Goal: Information Seeking & Learning: Learn about a topic

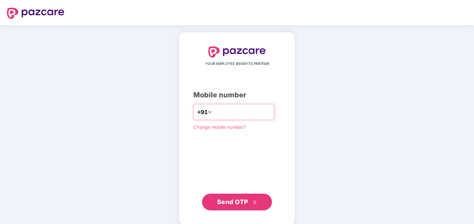
click at [231, 112] on input "number" at bounding box center [241, 112] width 57 height 11
type input "**********"
click at [215, 199] on button "Send OTP" at bounding box center [237, 202] width 70 height 17
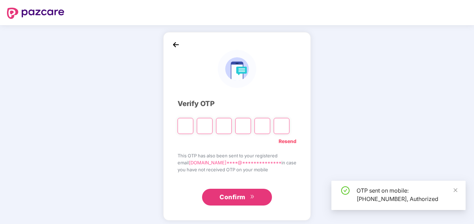
type input "*"
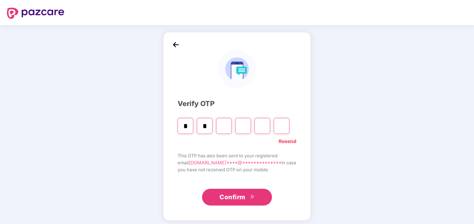
type input "*"
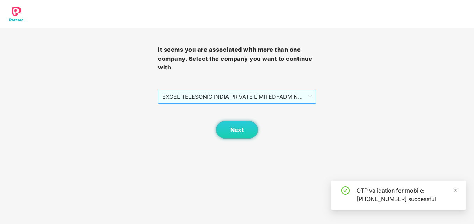
click at [302, 100] on span "EXCEL TELESONIC INDIA PRIVATE LIMITED - ADMIN - ADMIN" at bounding box center [236, 96] width 149 height 13
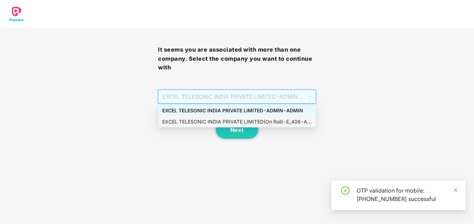
click at [280, 120] on div "EXCEL TELESONIC INDIA PRIVATE LIMITED(On Roll) - E_408 - ADMIN" at bounding box center [236, 122] width 149 height 8
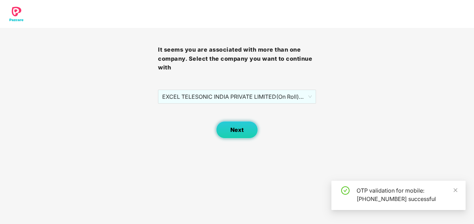
click at [221, 134] on button "Next" at bounding box center [237, 129] width 42 height 17
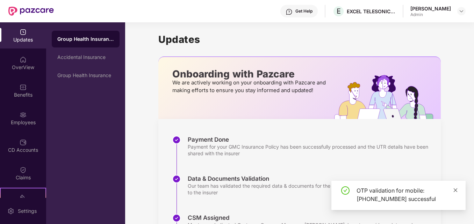
click at [455, 192] on icon "close" at bounding box center [455, 190] width 5 height 5
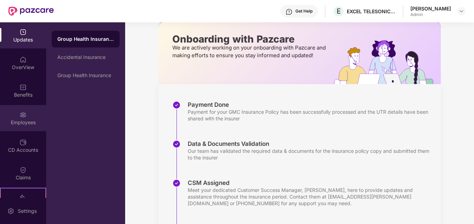
click at [25, 111] on img at bounding box center [23, 114] width 7 height 7
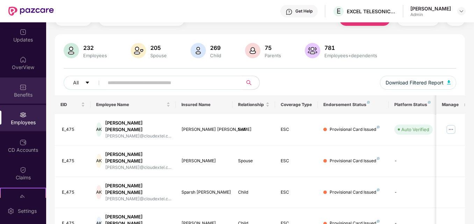
click at [24, 85] on img at bounding box center [23, 87] width 7 height 7
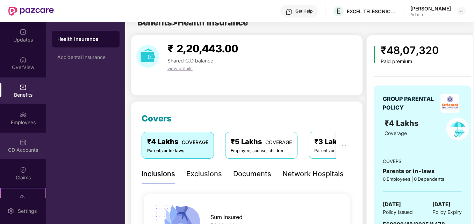
scroll to position [35, 0]
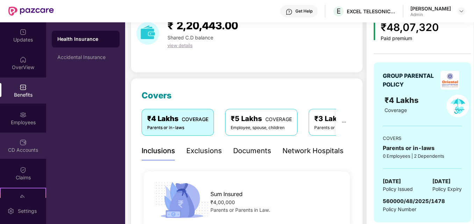
click at [25, 154] on div "CD Accounts" at bounding box center [23, 146] width 46 height 26
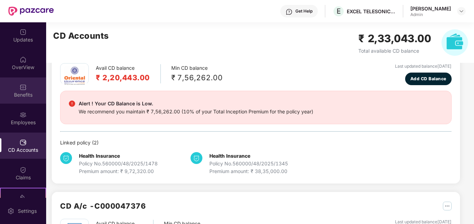
click at [16, 80] on div "Benefits" at bounding box center [23, 91] width 46 height 26
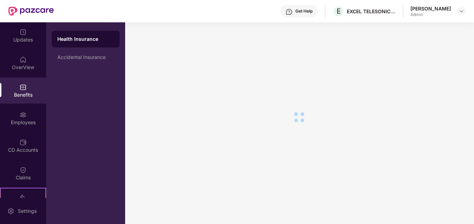
scroll to position [35, 0]
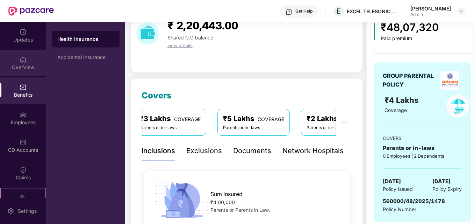
click at [30, 57] on div "OverView" at bounding box center [23, 63] width 46 height 26
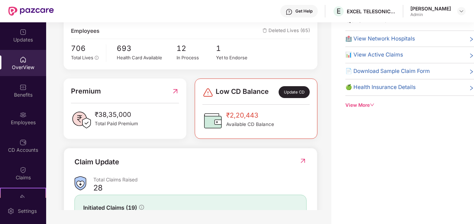
scroll to position [105, 0]
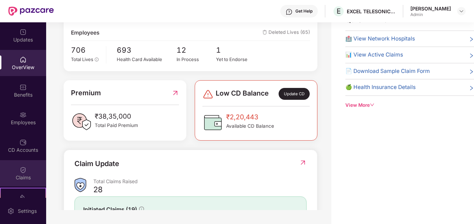
click at [28, 176] on div "Claims" at bounding box center [23, 177] width 46 height 7
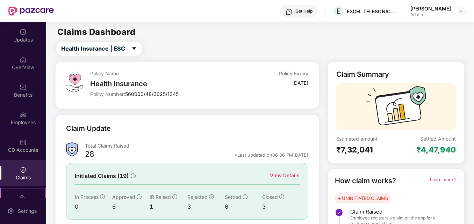
scroll to position [49, 0]
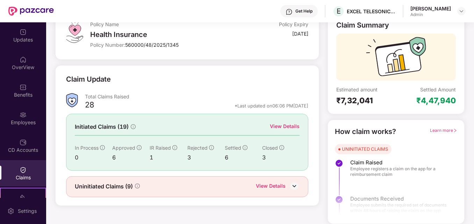
click at [283, 184] on div "View Details" at bounding box center [271, 186] width 30 height 9
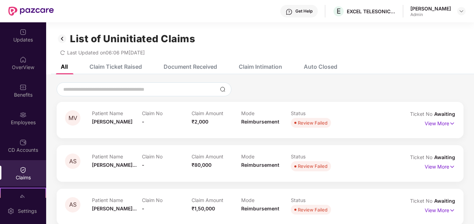
click at [119, 161] on div "Patient Name Archana Sudee..." at bounding box center [117, 163] width 50 height 19
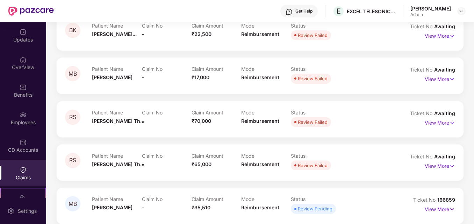
scroll to position [269, 0]
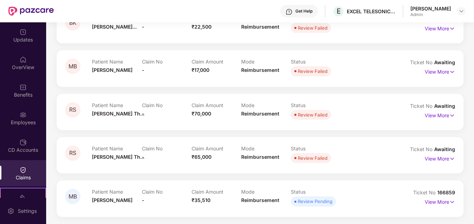
click at [27, 169] on div "Claims" at bounding box center [23, 173] width 46 height 26
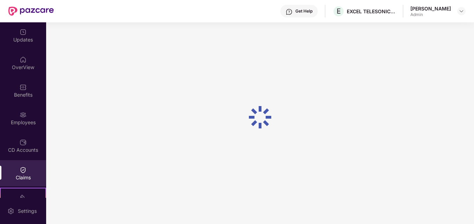
scroll to position [49, 0]
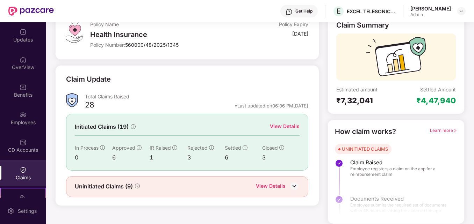
click at [285, 129] on div "View Details" at bounding box center [285, 127] width 30 height 8
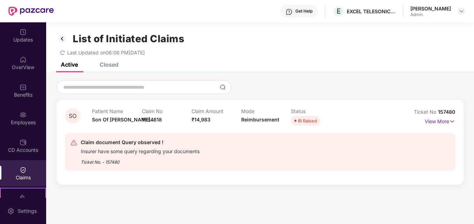
click at [293, 115] on div "Status IR Raised" at bounding box center [316, 117] width 50 height 19
click at [442, 120] on p "View More" at bounding box center [439, 120] width 30 height 9
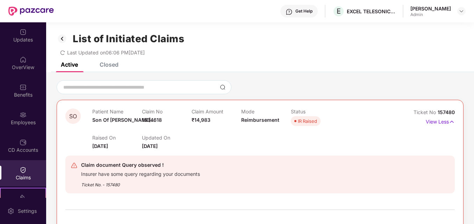
click at [373, 133] on div "Raised On 10 July 2025 Updated On 12 Aug 2025" at bounding box center [240, 139] width 297 height 22
click at [114, 65] on div "Closed" at bounding box center [109, 64] width 19 height 7
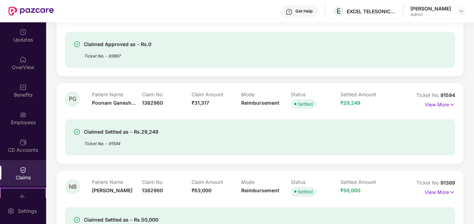
scroll to position [1292, 0]
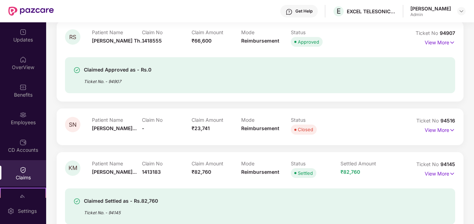
click at [20, 172] on img at bounding box center [23, 170] width 7 height 7
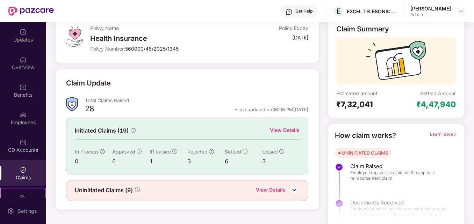
scroll to position [49, 0]
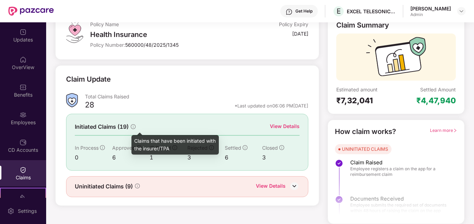
click at [134, 124] on icon "info-circle" at bounding box center [133, 126] width 5 height 5
click at [134, 127] on icon "info-circle" at bounding box center [133, 126] width 5 height 5
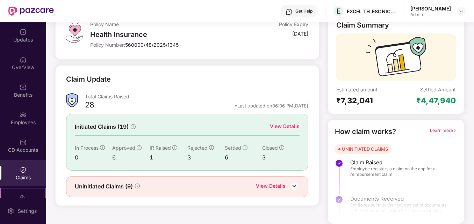
click at [292, 124] on div "View Details" at bounding box center [285, 127] width 30 height 8
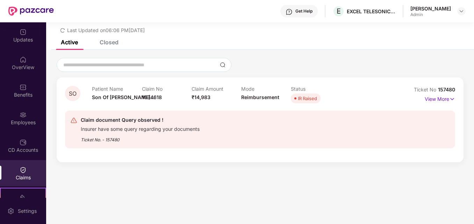
scroll to position [22, 0]
click at [191, 198] on section "List of Initiated Claims Last Updated on 06:06 PM, 19 Aug 2025 Active Closed SO…" at bounding box center [259, 112] width 427 height 224
click at [185, 154] on div "Claim document Query observed ! Insurer have some query regarding your document…" at bounding box center [260, 129] width 390 height 49
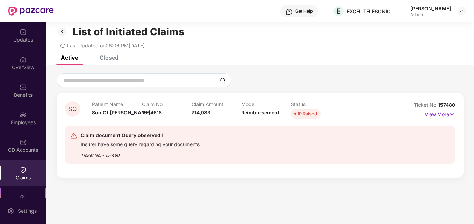
scroll to position [0, 0]
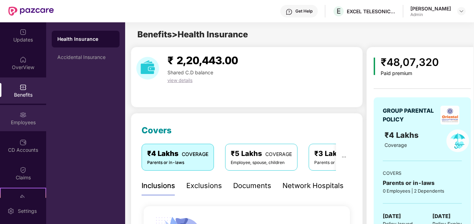
click at [26, 115] on div "Employees" at bounding box center [23, 118] width 46 height 26
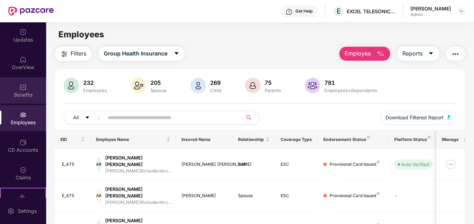
click at [28, 83] on div "Benefits" at bounding box center [23, 91] width 46 height 26
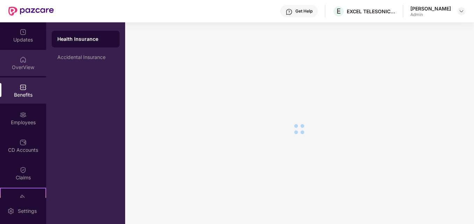
click at [15, 68] on div "OverView" at bounding box center [23, 67] width 46 height 7
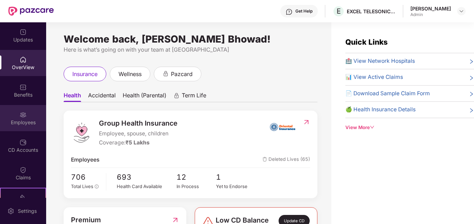
click at [27, 116] on div "Employees" at bounding box center [23, 118] width 46 height 26
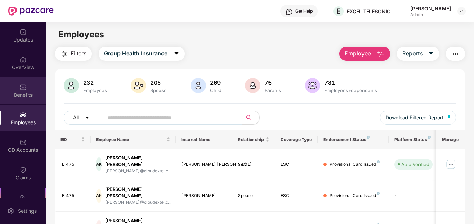
click at [17, 92] on div "Benefits" at bounding box center [23, 95] width 46 height 7
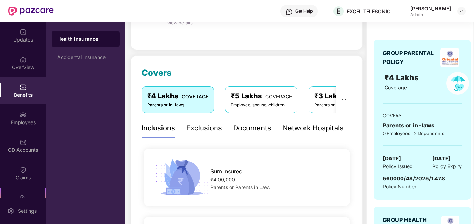
scroll to position [70, 0]
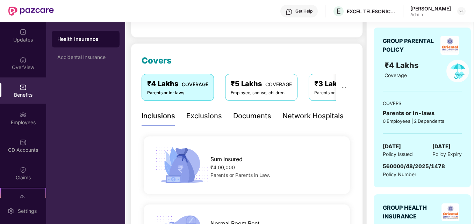
click at [190, 114] on div "Exclusions" at bounding box center [204, 116] width 36 height 11
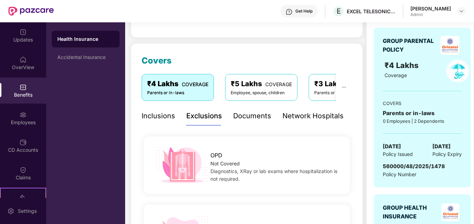
click at [324, 121] on div "Network Hospitals" at bounding box center [312, 116] width 61 height 11
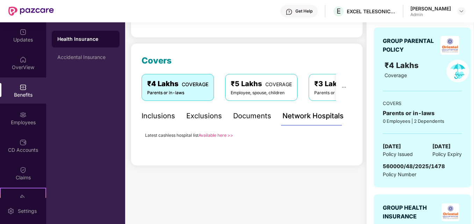
click at [218, 133] on link "Available here >>" at bounding box center [215, 135] width 35 height 5
